Goal: Download file/media

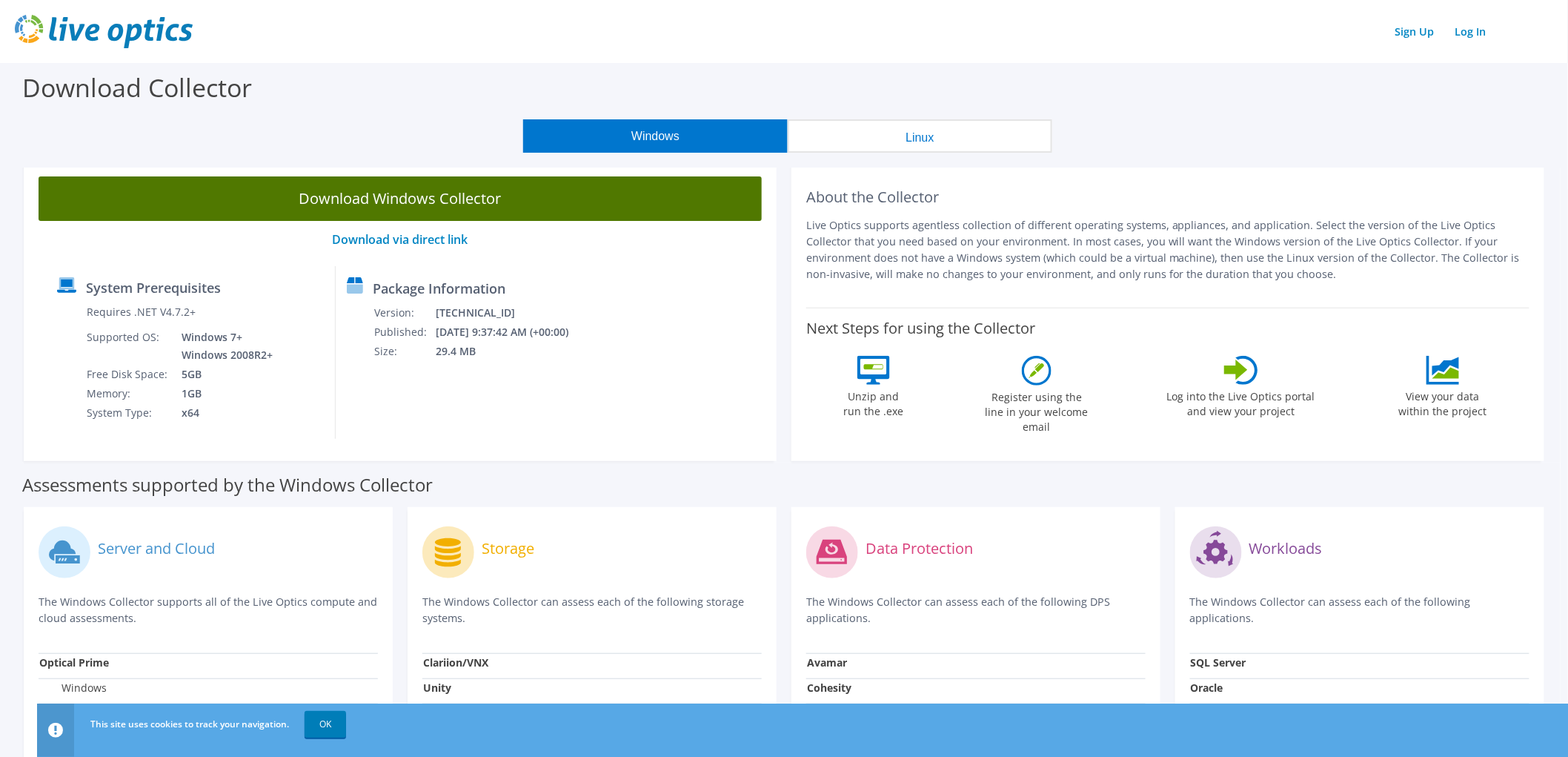
click at [579, 195] on link "Download Windows Collector" at bounding box center [400, 198] width 723 height 45
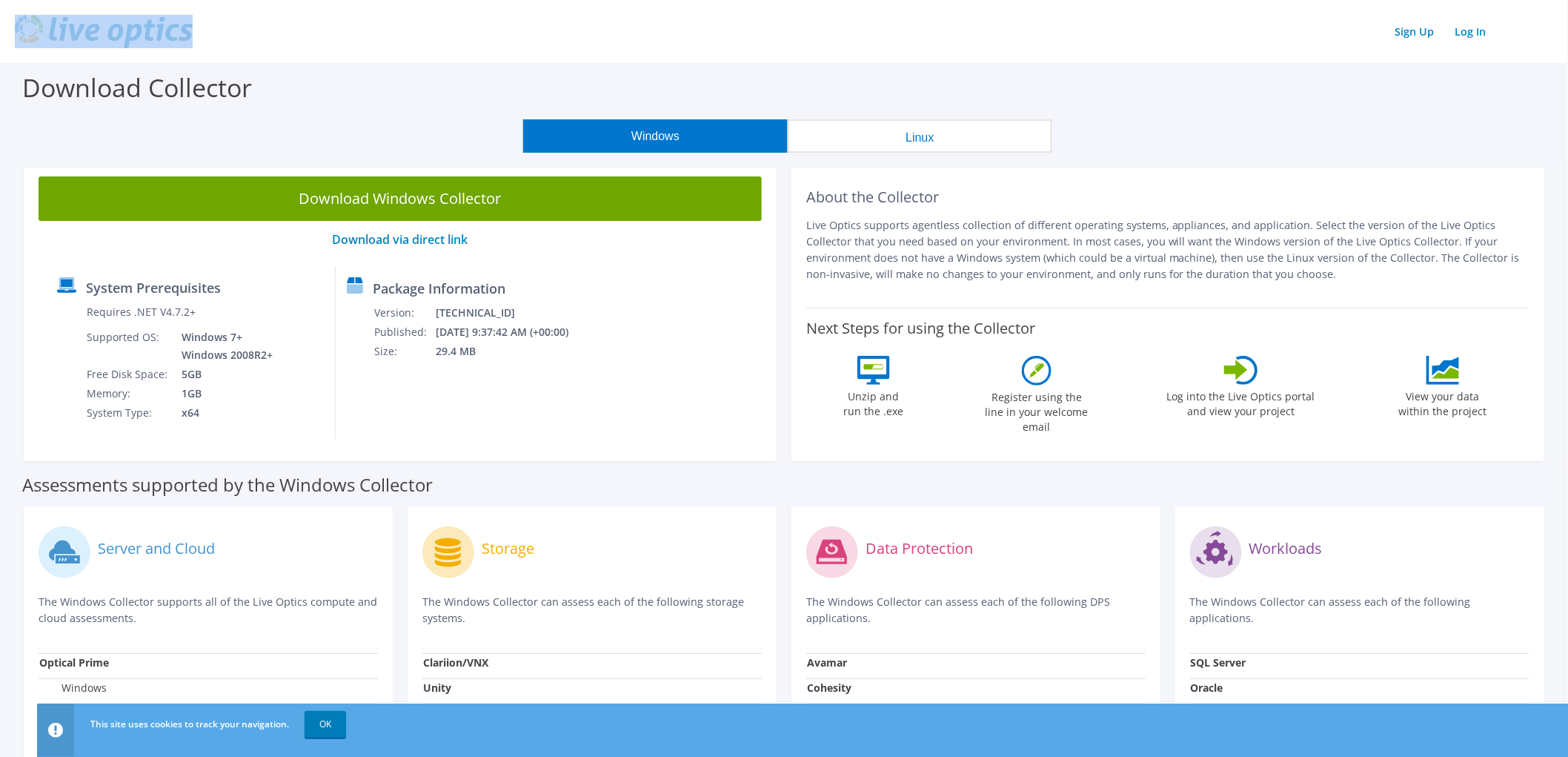
drag, startPoint x: 755, startPoint y: 17, endPoint x: 1299, endPoint y: 53, distance: 545.2
click at [1299, 53] on header "Sign Up Log In" at bounding box center [784, 31] width 1568 height 63
click at [323, 99] on div "Download Collector" at bounding box center [784, 91] width 1553 height 57
